Goal: Task Accomplishment & Management: Use online tool/utility

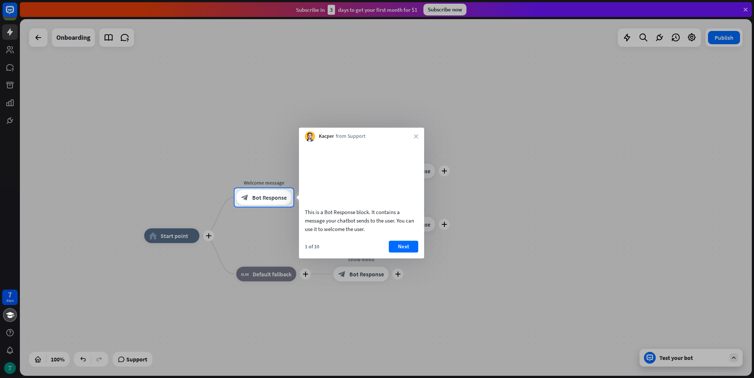
click at [412, 136] on div "Kacper from Support close" at bounding box center [361, 134] width 125 height 14
click at [416, 136] on icon "close" at bounding box center [416, 136] width 4 height 4
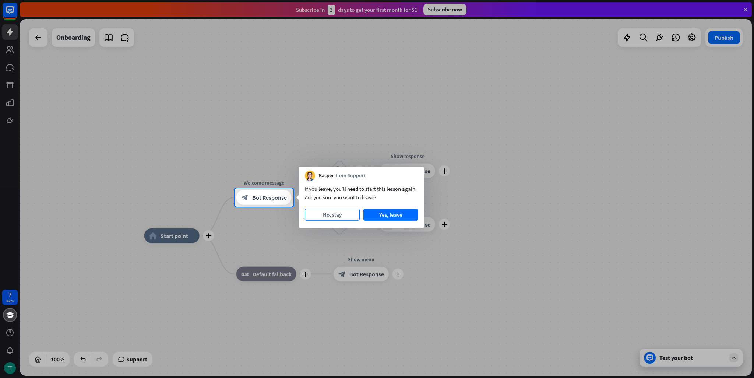
click at [336, 216] on button "No, stay" at bounding box center [332, 215] width 55 height 12
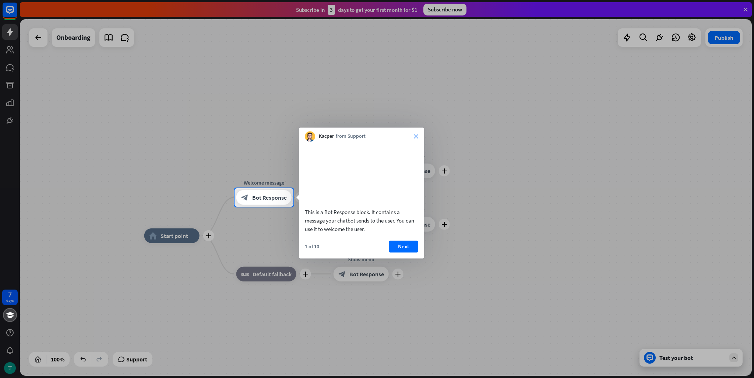
click at [416, 136] on icon "close" at bounding box center [416, 136] width 4 height 4
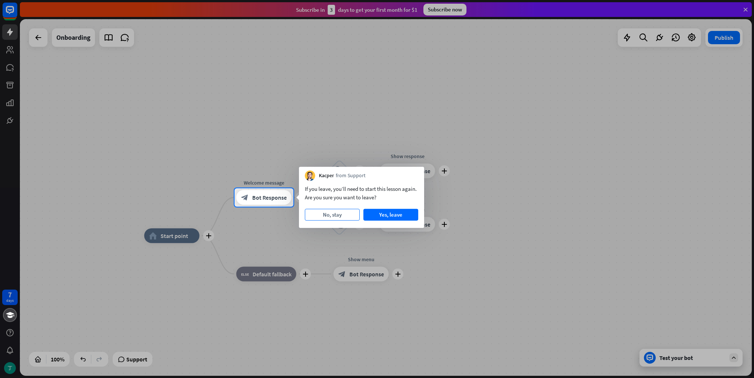
click at [342, 213] on button "No, stay" at bounding box center [332, 215] width 55 height 12
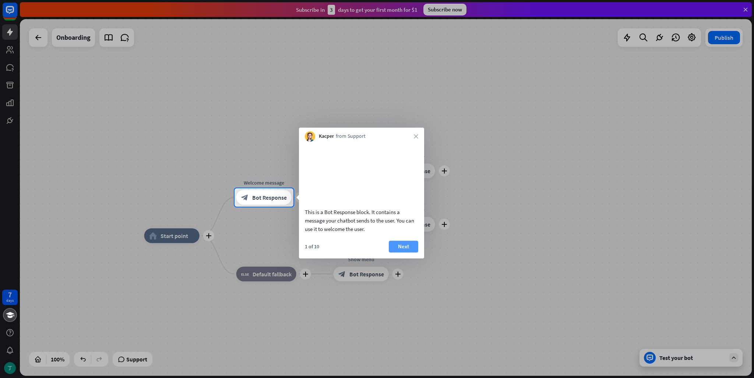
click at [402, 252] on button "Next" at bounding box center [403, 246] width 29 height 12
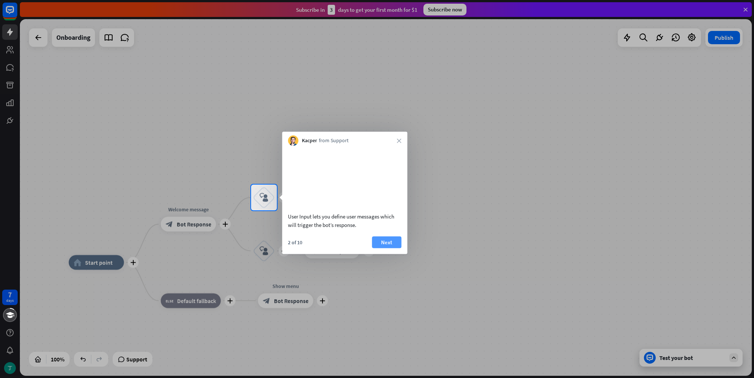
click at [389, 248] on button "Next" at bounding box center [386, 242] width 29 height 12
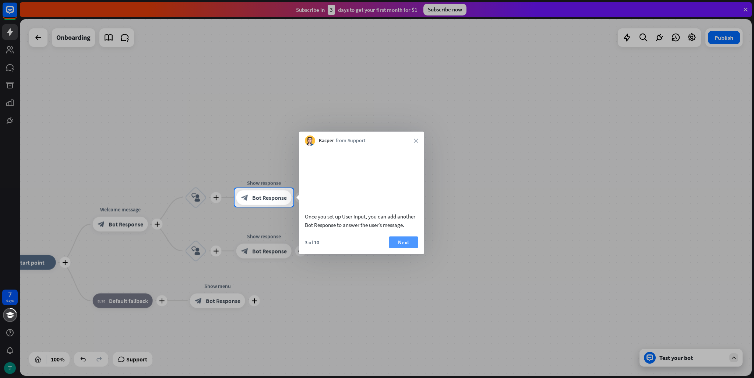
click at [406, 248] on button "Next" at bounding box center [403, 242] width 29 height 12
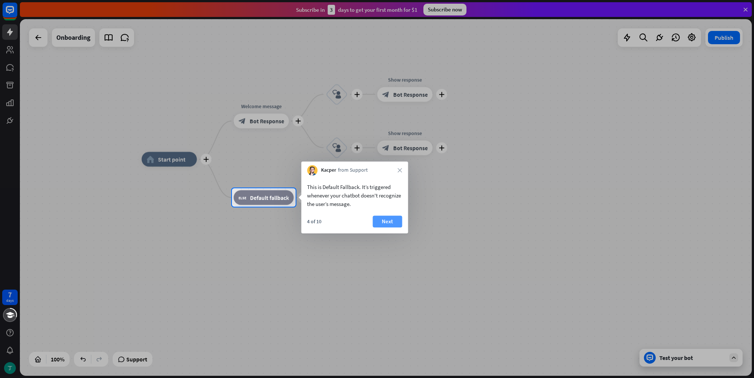
click at [392, 224] on button "Next" at bounding box center [386, 221] width 29 height 12
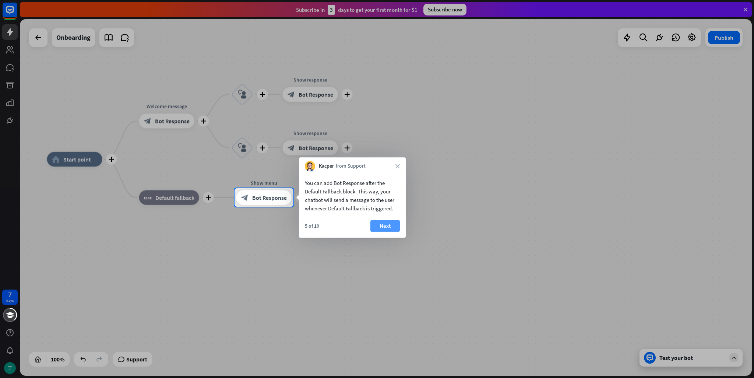
drag, startPoint x: 395, startPoint y: 227, endPoint x: 374, endPoint y: 227, distance: 20.2
click at [391, 227] on button "Next" at bounding box center [384, 226] width 29 height 12
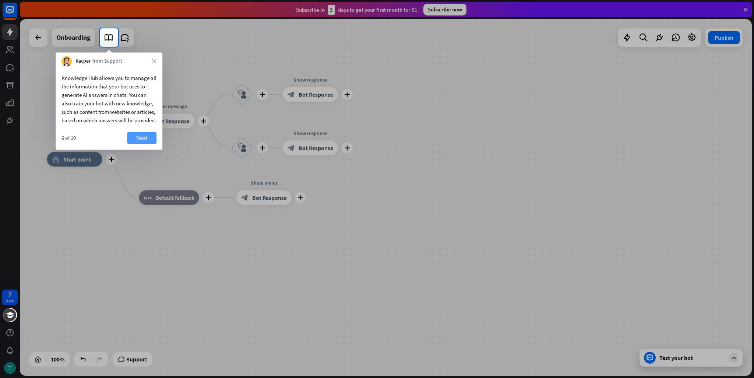
click at [141, 144] on button "Next" at bounding box center [141, 138] width 29 height 12
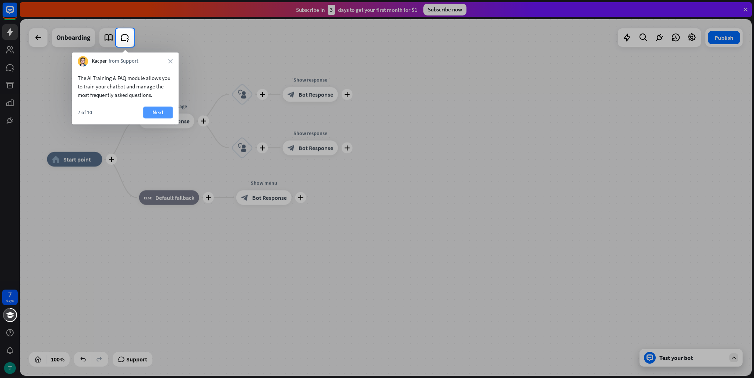
click at [146, 116] on button "Next" at bounding box center [157, 112] width 29 height 12
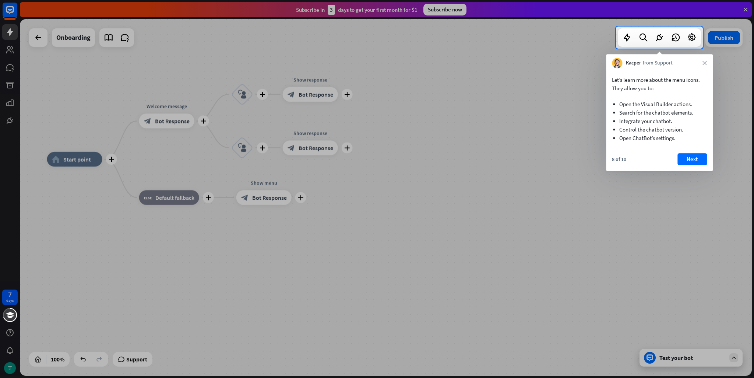
click at [642, 148] on div "Let’s learn more about the menu icons. They allow you to: Open the Visual Build…" at bounding box center [659, 108] width 107 height 81
click at [681, 159] on button "Next" at bounding box center [691, 159] width 29 height 12
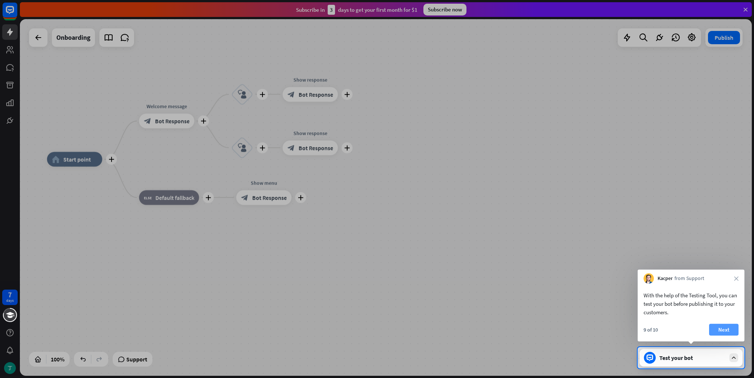
click at [724, 327] on button "Next" at bounding box center [723, 329] width 29 height 12
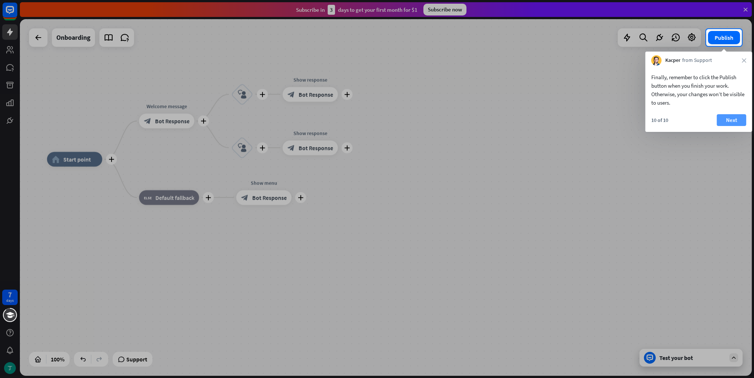
click at [729, 119] on button "Next" at bounding box center [731, 120] width 29 height 12
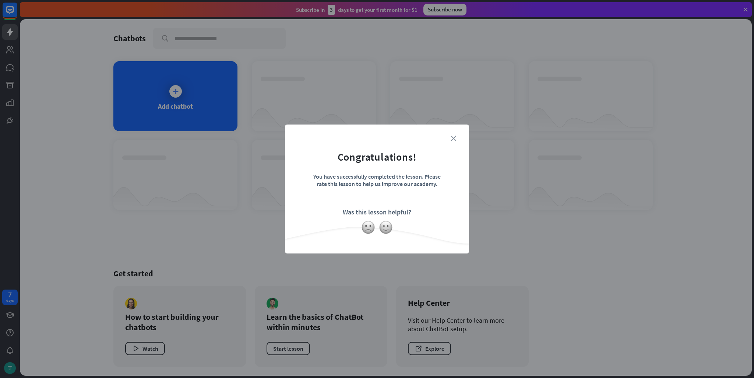
click at [451, 137] on icon "close" at bounding box center [453, 138] width 6 height 6
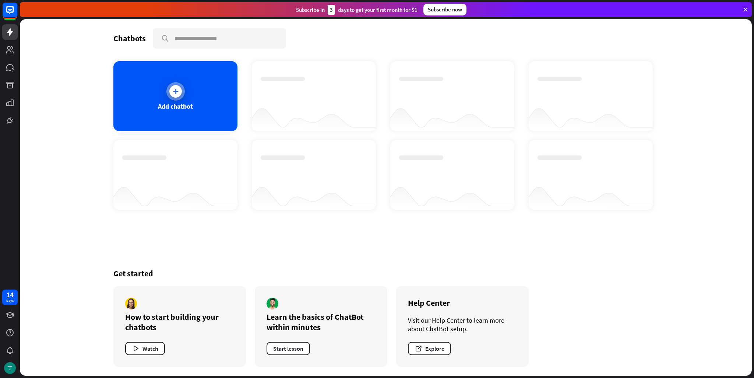
click at [175, 89] on icon at bounding box center [175, 91] width 7 height 7
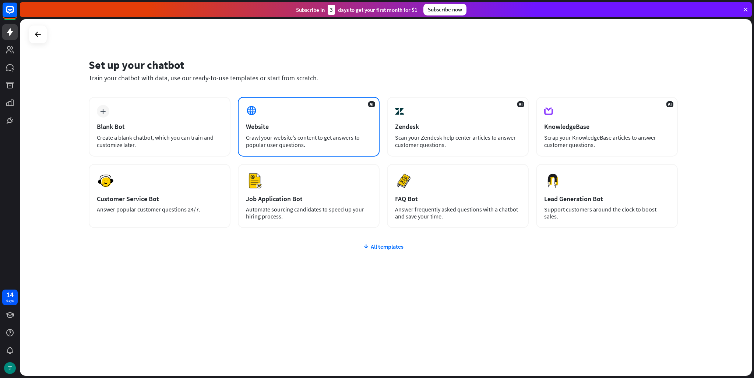
click at [284, 114] on div "AI Website Crawl your website’s content to get answers to popular user question…" at bounding box center [309, 127] width 142 height 60
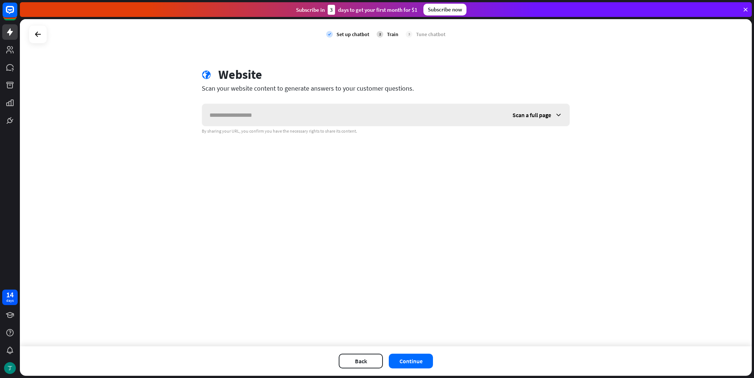
click at [268, 114] on input "text" at bounding box center [353, 115] width 303 height 22
type input "*"
type input "**********"
click at [398, 355] on button "Continue" at bounding box center [411, 360] width 44 height 15
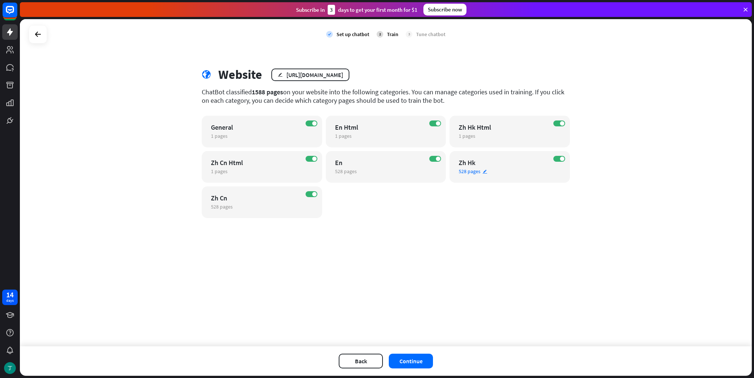
click at [562, 162] on div "ON Zh Hk 528 pages edit" at bounding box center [509, 167] width 120 height 32
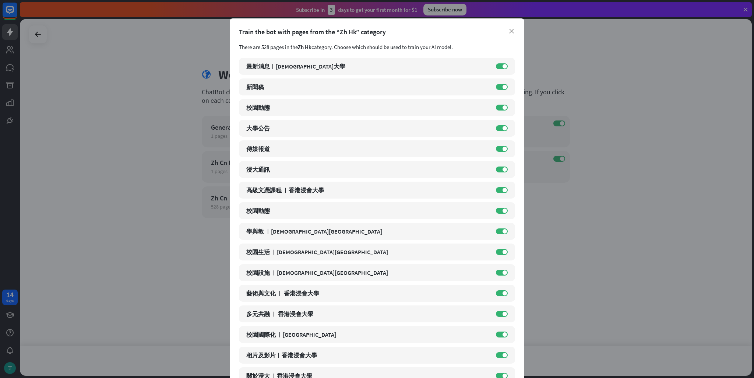
click at [508, 34] on div "Train the bot with pages from the “Zh Hk” category" at bounding box center [377, 32] width 276 height 8
click at [510, 31] on icon "close" at bounding box center [511, 31] width 5 height 5
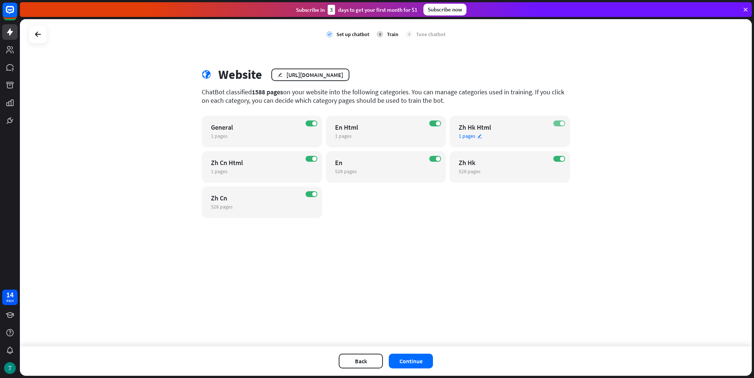
click at [558, 122] on label "ON" at bounding box center [559, 123] width 12 height 6
click at [558, 159] on label "ON" at bounding box center [559, 159] width 12 height 6
click at [437, 124] on span at bounding box center [438, 123] width 4 height 4
click at [310, 127] on div "ON General 1 pages edit" at bounding box center [262, 132] width 120 height 32
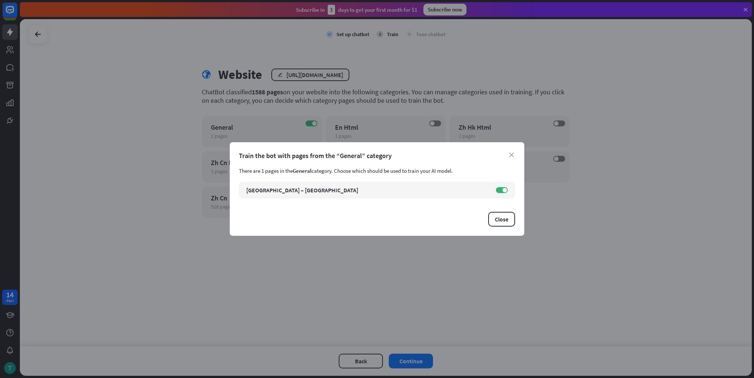
click at [511, 157] on div "Train the bot with pages from the “General” category" at bounding box center [377, 155] width 276 height 8
click at [512, 156] on icon "close" at bounding box center [511, 154] width 5 height 5
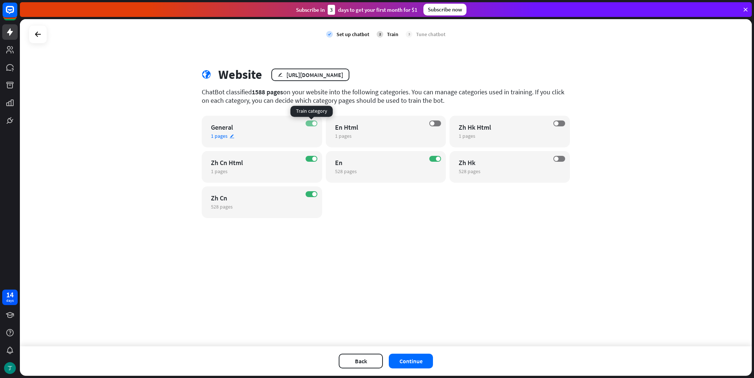
click at [312, 123] on span at bounding box center [314, 123] width 4 height 4
click at [316, 160] on label "ON" at bounding box center [311, 159] width 12 height 6
click at [312, 196] on label "ON" at bounding box center [311, 194] width 12 height 6
click at [395, 365] on button "Continue" at bounding box center [411, 360] width 44 height 15
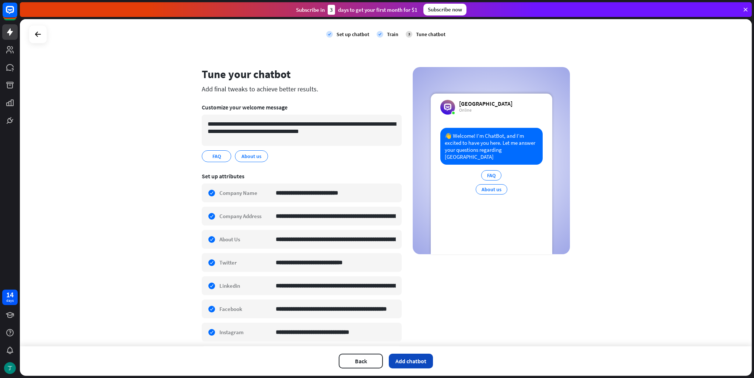
click at [414, 364] on button "Add chatbot" at bounding box center [411, 360] width 44 height 15
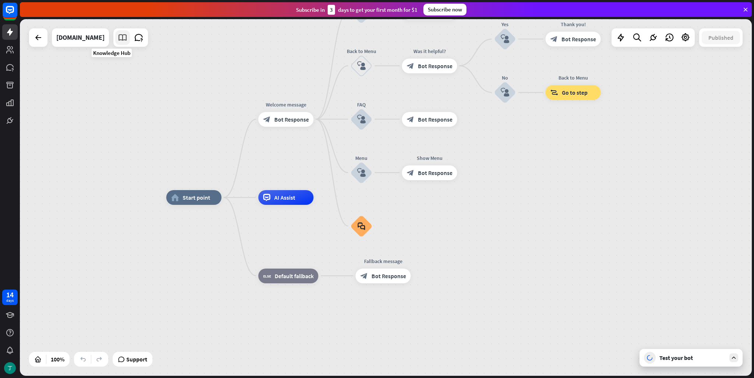
click at [118, 37] on icon at bounding box center [123, 38] width 10 height 10
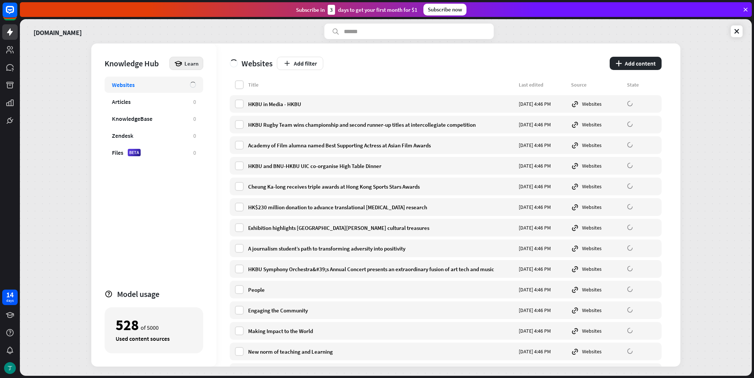
click at [187, 64] on span "Learn" at bounding box center [191, 63] width 14 height 7
click at [361, 78] on div "Websites Add filter plus Add content" at bounding box center [446, 61] width 432 height 37
click at [739, 28] on icon at bounding box center [736, 31] width 7 height 7
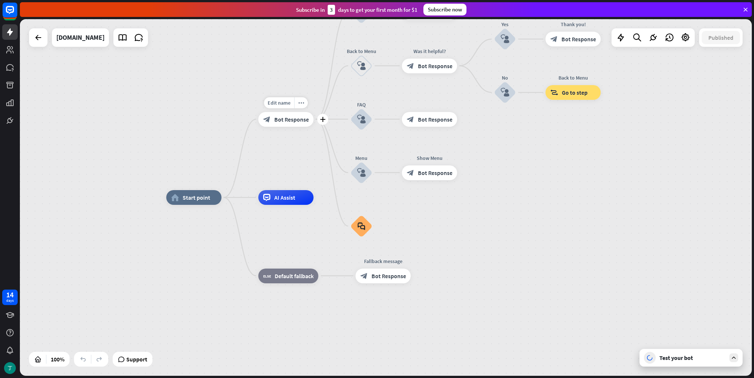
click at [297, 121] on span "Bot Response" at bounding box center [291, 119] width 35 height 7
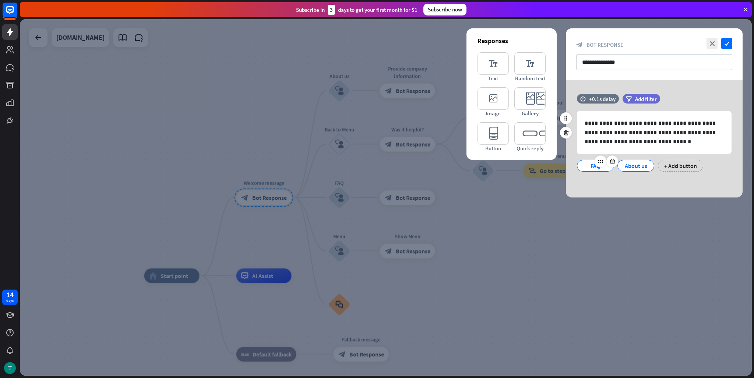
click at [608, 168] on div "FAQ" at bounding box center [595, 166] width 37 height 12
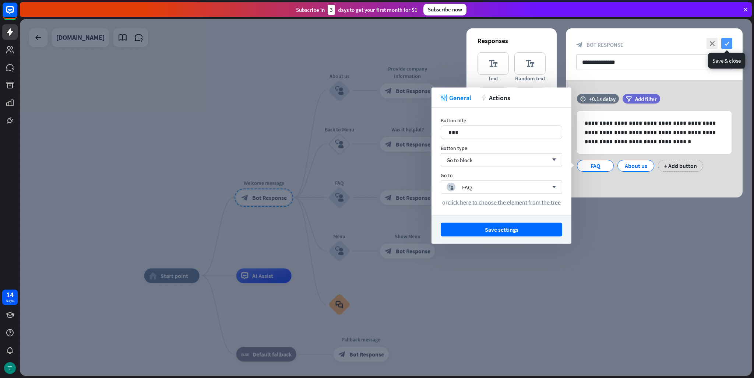
click at [726, 42] on icon "check" at bounding box center [726, 43] width 11 height 11
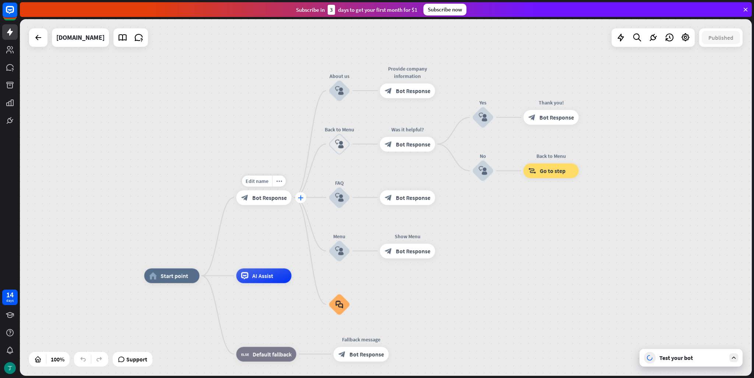
click at [298, 196] on icon "plus" at bounding box center [301, 197] width 6 height 5
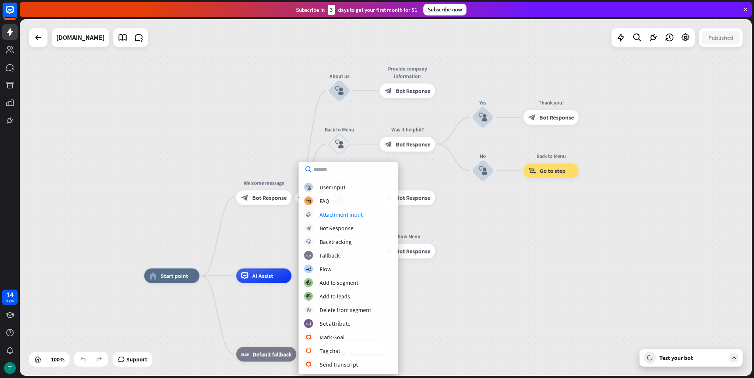
click at [491, 226] on div "home_2 Start point plus Welcome message block_bot_response Bot Response About u…" at bounding box center [386, 197] width 732 height 356
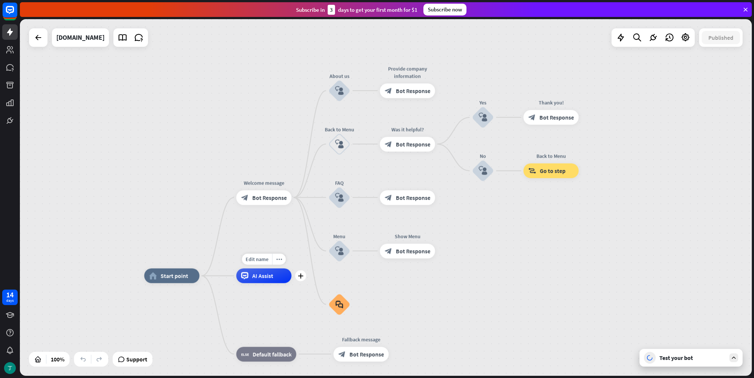
click at [288, 279] on div "AI Assist" at bounding box center [263, 275] width 55 height 15
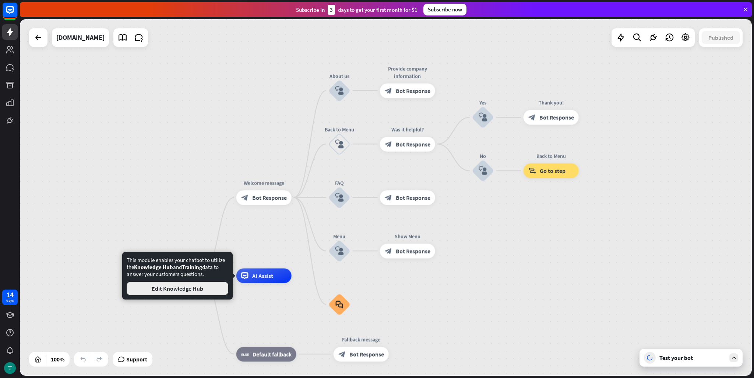
click at [197, 289] on button "Edit Knowledge Hub" at bounding box center [178, 288] width 102 height 13
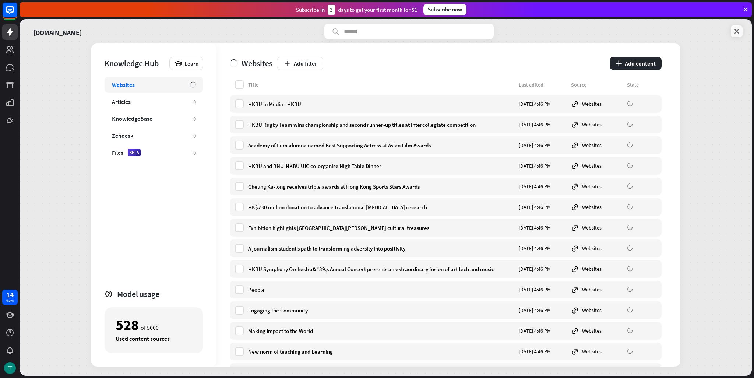
click at [734, 33] on icon at bounding box center [736, 31] width 7 height 7
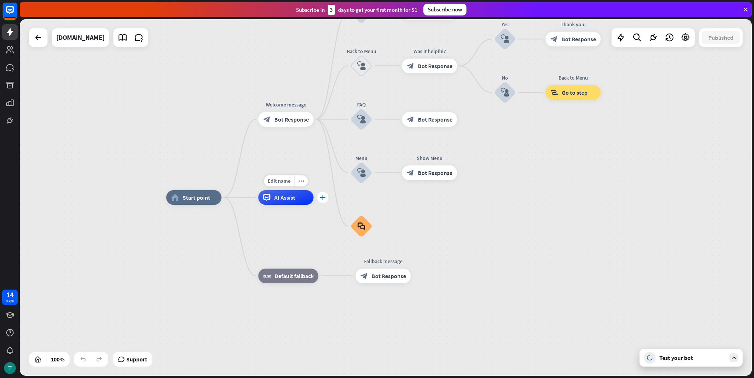
click at [327, 196] on div "plus" at bounding box center [322, 197] width 11 height 11
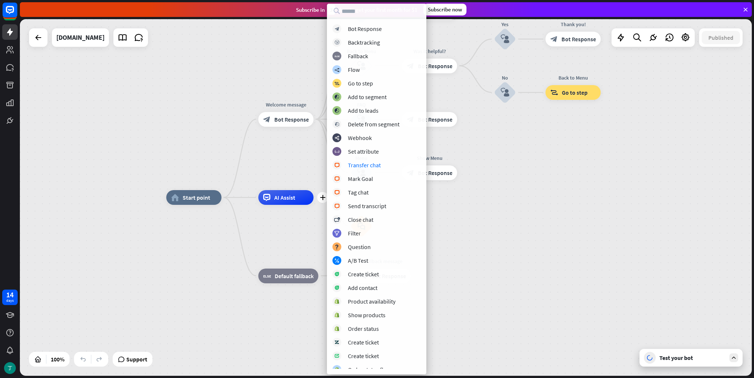
drag, startPoint x: 657, startPoint y: 250, endPoint x: 643, endPoint y: 249, distance: 13.3
click at [656, 250] on div "home_2 Start point Welcome message block_bot_response Bot Response About us blo…" at bounding box center [532, 375] width 732 height 356
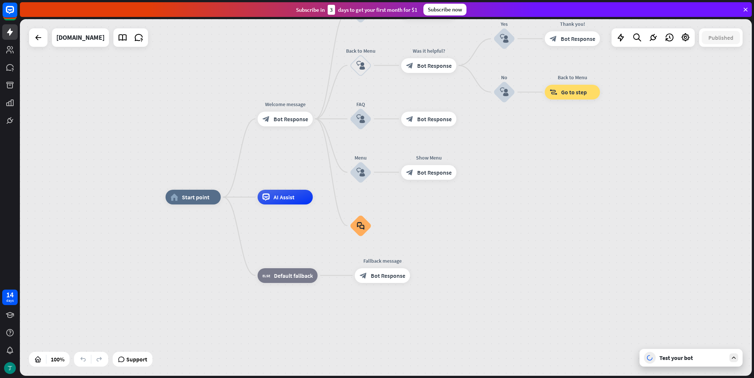
click at [699, 358] on div "Test your bot" at bounding box center [692, 357] width 66 height 7
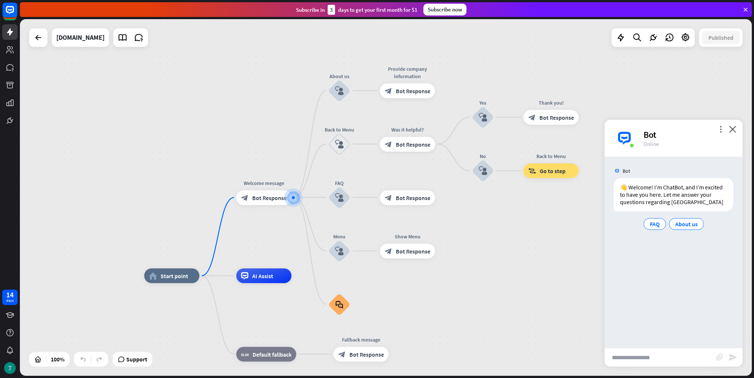
click at [660, 354] on input "text" at bounding box center [660, 357] width 112 height 18
type input "**********"
click at [734, 354] on icon "send" at bounding box center [732, 357] width 9 height 9
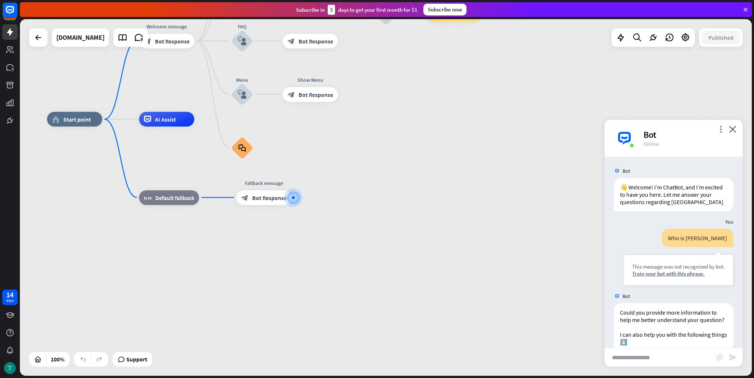
scroll to position [49, 0]
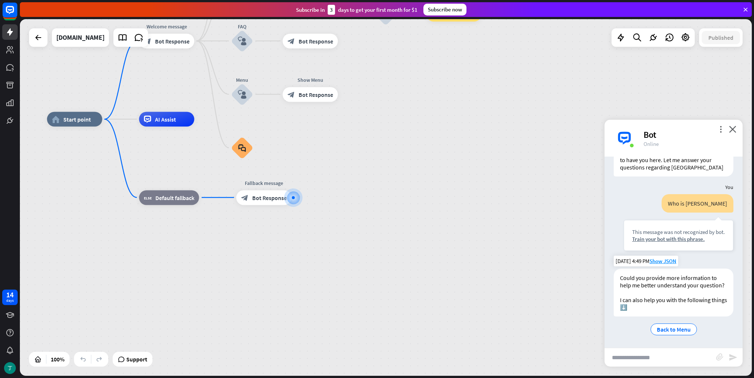
click at [693, 292] on div "Could you provide more information to help me better understand your question? …" at bounding box center [673, 292] width 120 height 48
click at [666, 298] on div "Could you provide more information to help me better understand your question? …" at bounding box center [673, 292] width 120 height 48
click at [732, 129] on icon "close" at bounding box center [732, 128] width 7 height 7
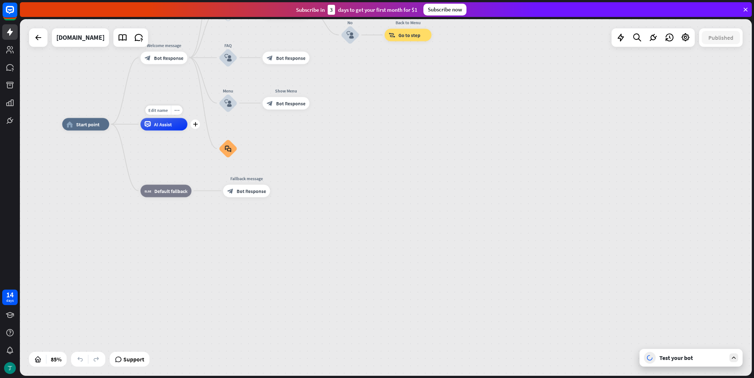
click at [163, 124] on span "AI Assist" at bounding box center [163, 124] width 18 height 6
click at [668, 361] on div "Test your bot" at bounding box center [690, 358] width 103 height 18
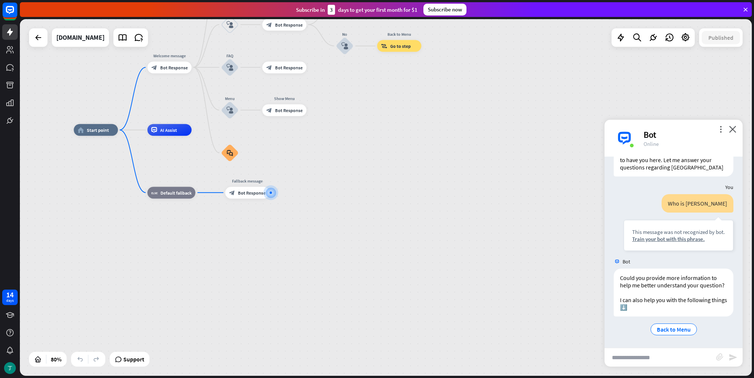
click at [318, 204] on div "home_2 Start point Welcome message block_bot_response Bot Response About us blo…" at bounding box center [366, 272] width 585 height 285
click at [651, 361] on input "text" at bounding box center [660, 357] width 112 height 18
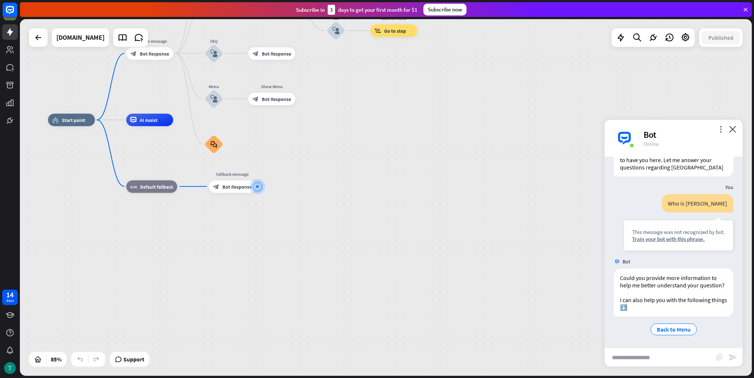
click at [642, 361] on input "text" at bounding box center [660, 357] width 112 height 18
type input "*"
type input "**********"
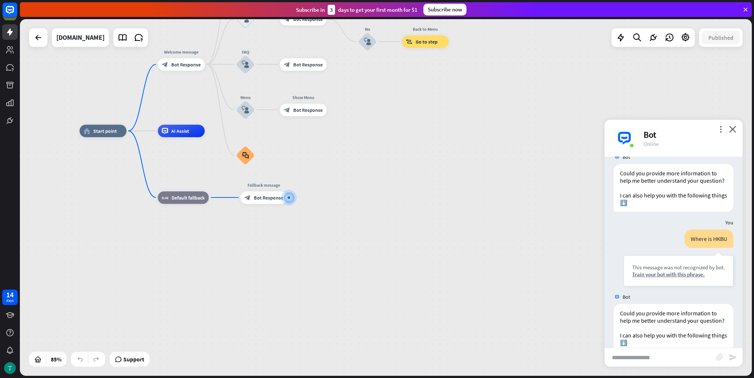
scroll to position [196, 0]
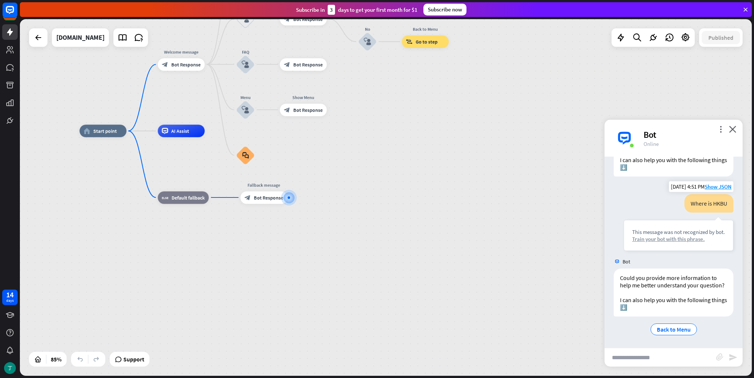
click at [682, 235] on div "Train your bot with this phrase." at bounding box center [678, 238] width 93 height 7
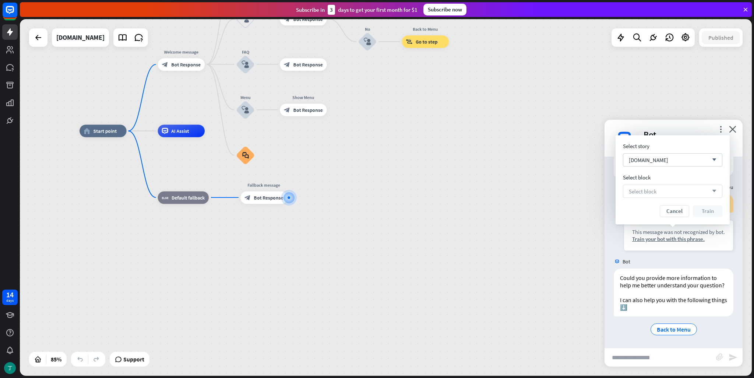
click at [680, 195] on div "Select block arrow_down" at bounding box center [672, 190] width 99 height 13
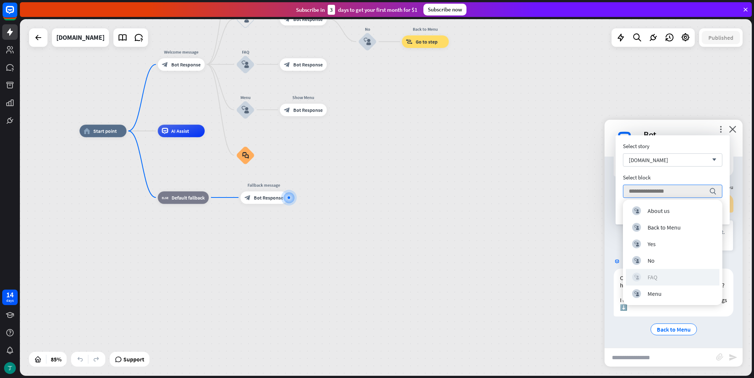
click at [671, 277] on div "block_user_input FAQ" at bounding box center [672, 276] width 81 height 9
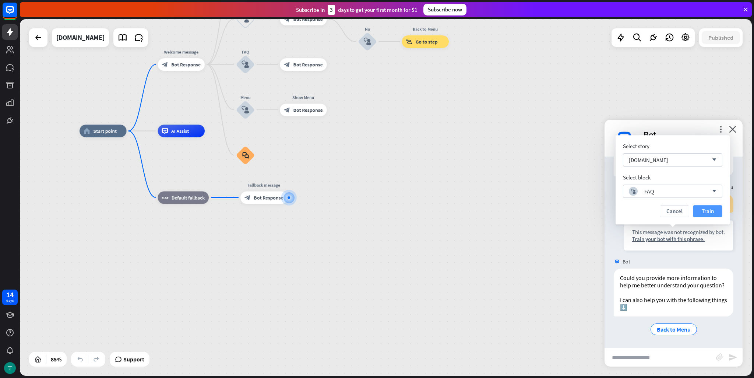
click at [703, 212] on button "Train" at bounding box center [707, 211] width 29 height 12
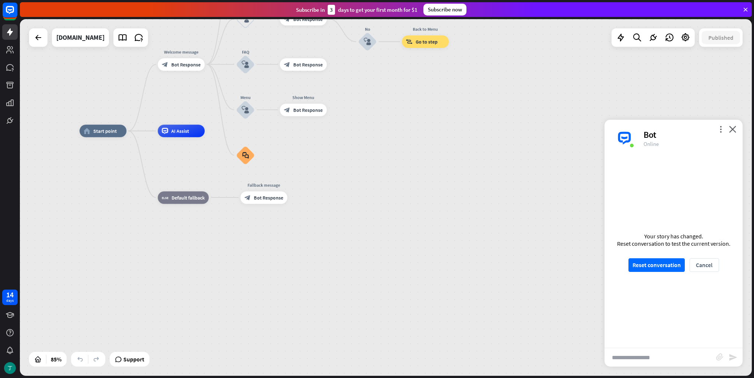
scroll to position [189, 0]
click at [665, 270] on button "Reset conversation" at bounding box center [656, 265] width 56 height 14
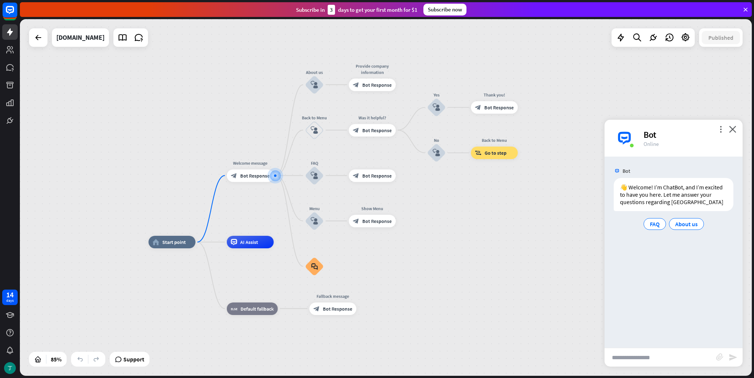
click at [653, 360] on input "text" at bounding box center [660, 357] width 112 height 18
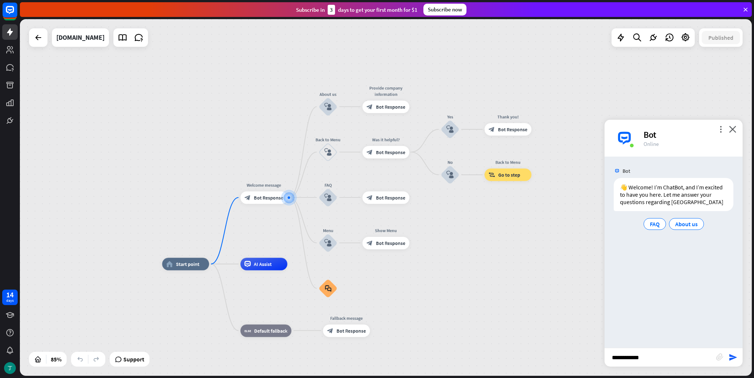
type input "**********"
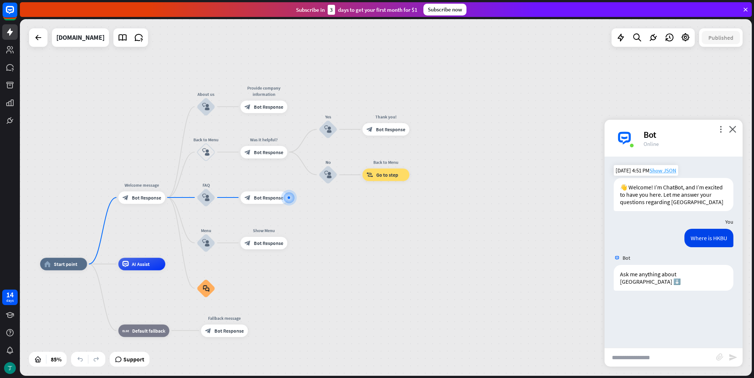
click at [670, 172] on span "Show JSON" at bounding box center [662, 170] width 27 height 7
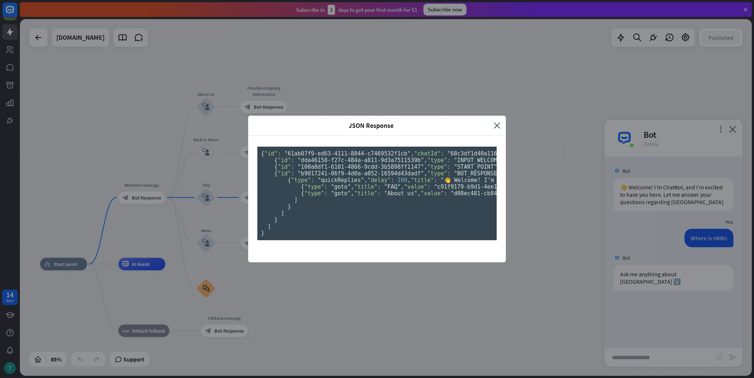
click at [494, 116] on div "JSON Response close" at bounding box center [377, 126] width 258 height 20
click at [495, 121] on icon "close" at bounding box center [497, 125] width 7 height 8
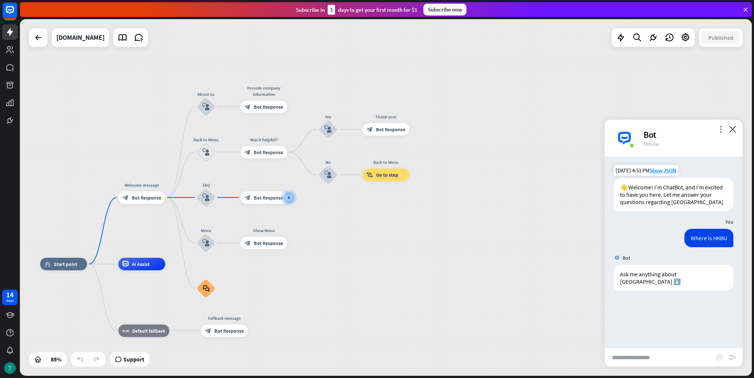
drag, startPoint x: 687, startPoint y: 205, endPoint x: 727, endPoint y: 200, distance: 39.7
click at [727, 200] on div "👋 Welcome! I’m ChatBot, and I’m excited to have you here. Let me answer your qu…" at bounding box center [673, 194] width 120 height 33
click at [708, 240] on div "Where is HKBU" at bounding box center [708, 238] width 49 height 18
drag, startPoint x: 702, startPoint y: 336, endPoint x: 705, endPoint y: 227, distance: 109.3
click at [702, 336] on div "Bot 👋 Welcome! I’m ChatBot, and I’m excited to have you here. Let me answer you…" at bounding box center [673, 251] width 138 height 191
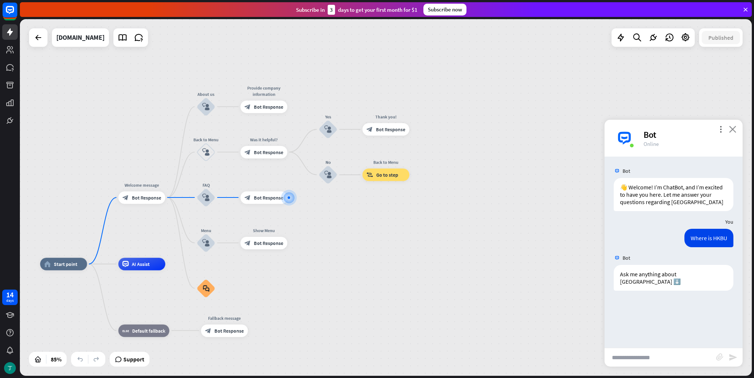
click at [735, 126] on icon "close" at bounding box center [732, 128] width 7 height 7
